Goal: Register for event/course

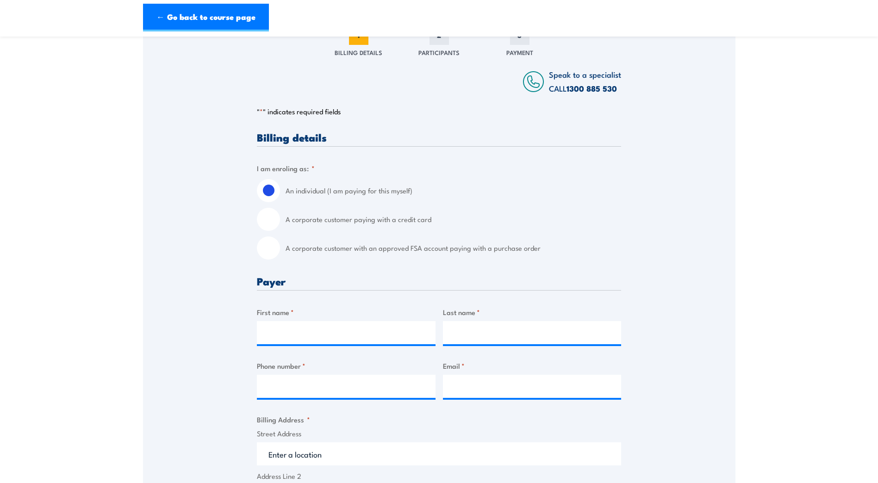
scroll to position [139, 0]
click at [276, 228] on input "A corporate customer paying with a credit card" at bounding box center [268, 218] width 23 height 23
radio input "true"
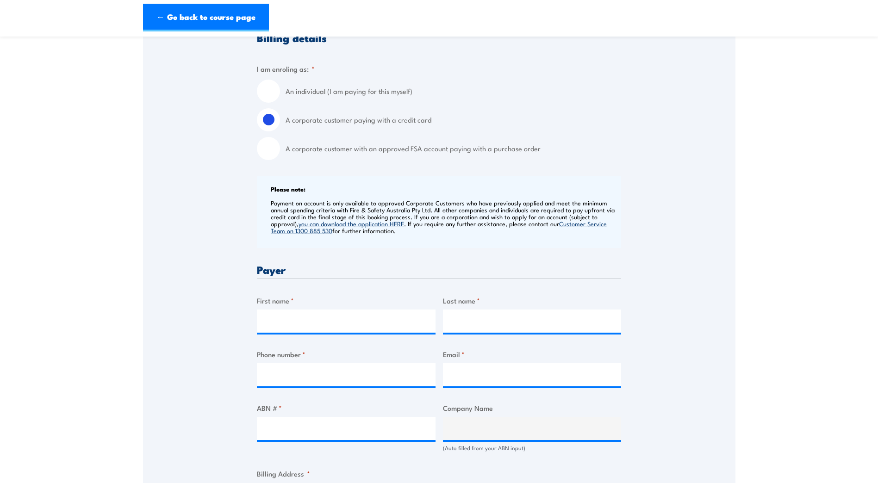
scroll to position [324, 0]
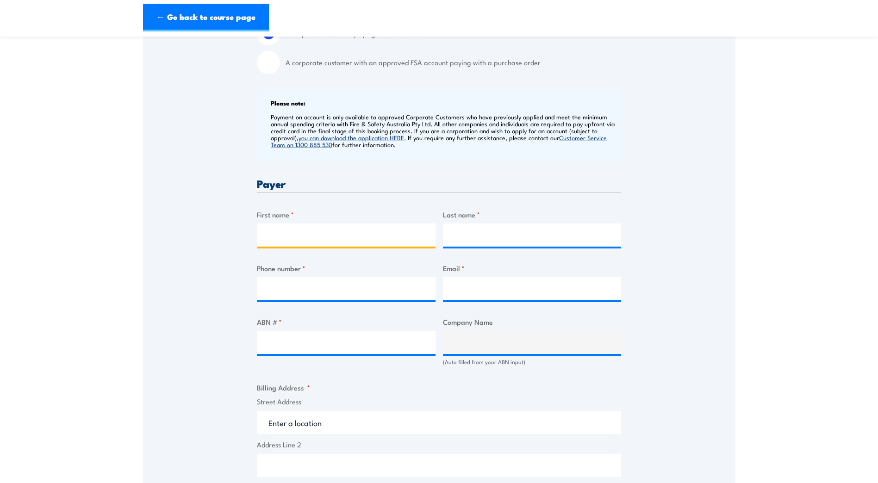
click at [287, 240] on input "First name *" at bounding box center [346, 235] width 179 height 23
type input "[PERSON_NAME]"
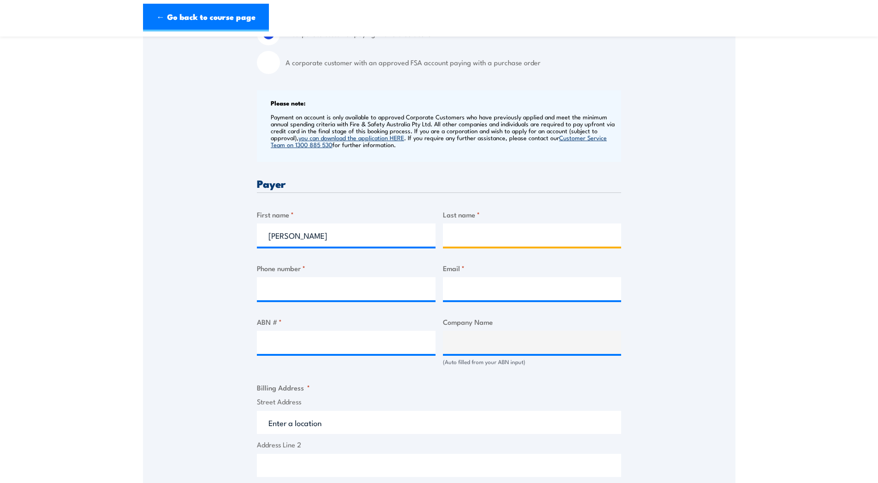
type input "Savage"
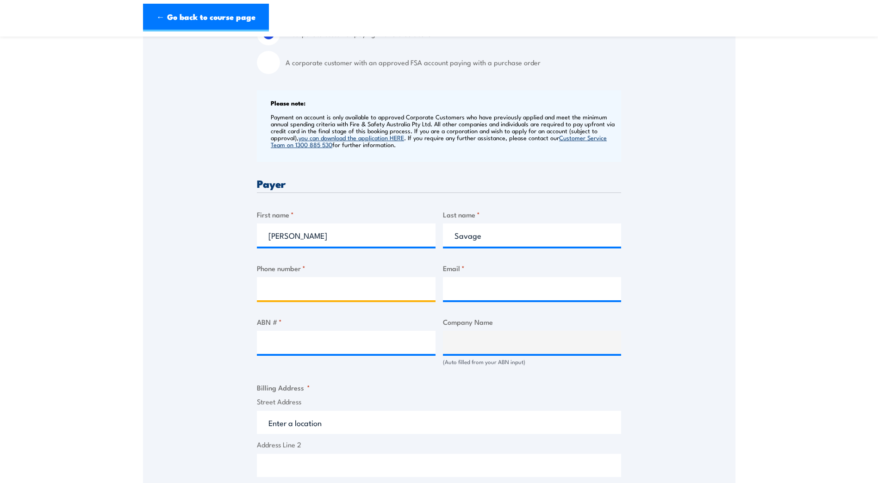
type input "0497367811"
type input "[PERSON_NAME][EMAIL_ADDRESS][PERSON_NAME][DOMAIN_NAME]"
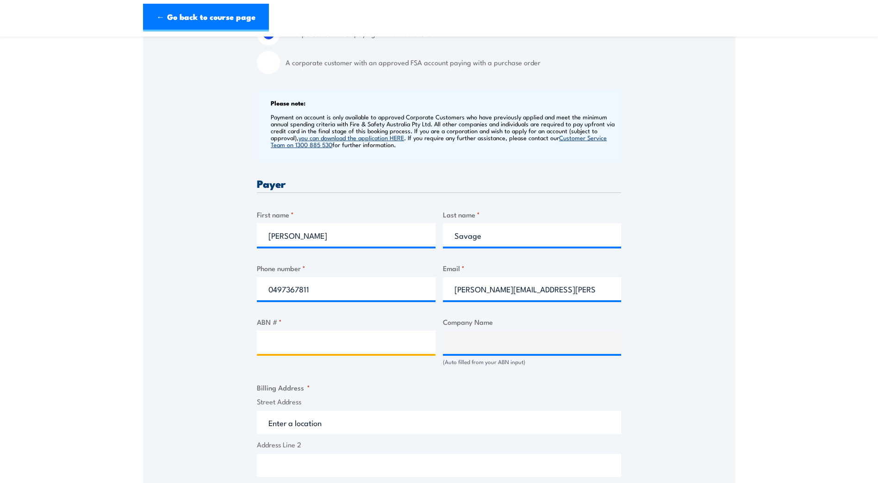
click at [291, 353] on input "ABN # *" at bounding box center [346, 342] width 179 height 23
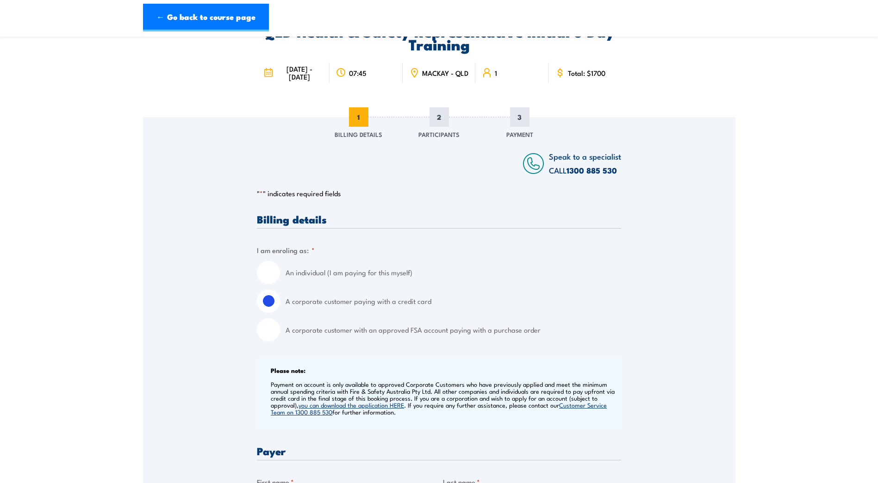
scroll to position [46, 0]
